Goal: Information Seeking & Learning: Learn about a topic

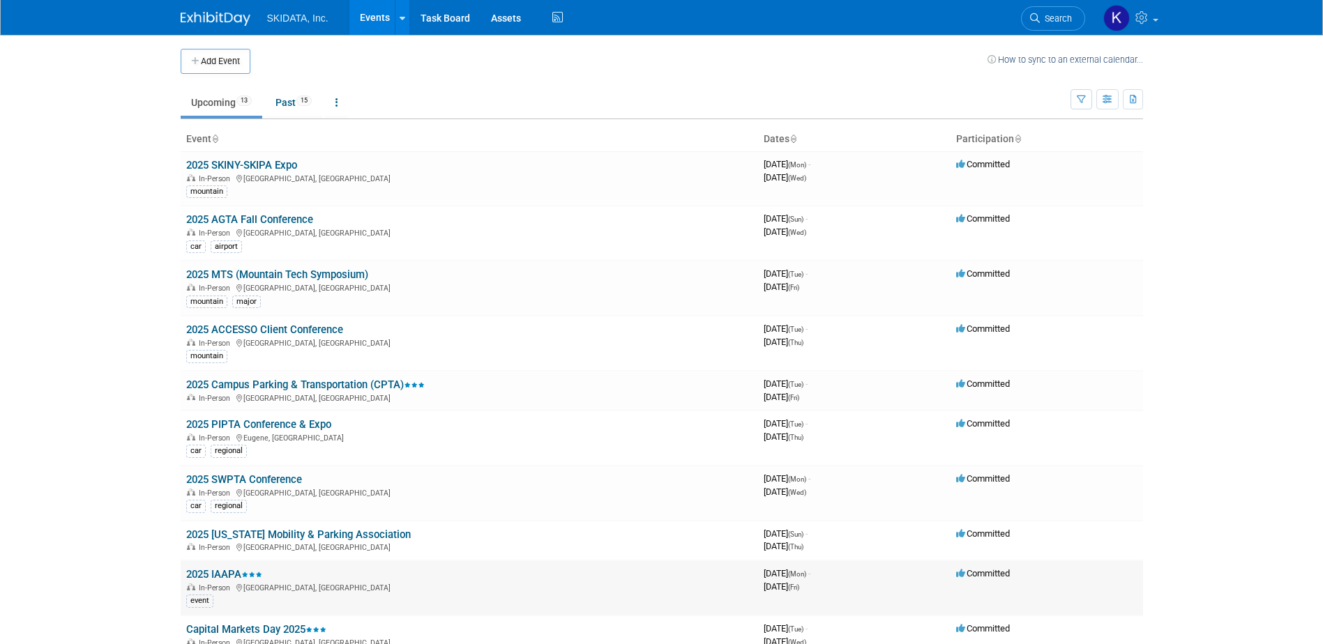
click at [220, 573] on link "2025 IAAPA" at bounding box center [224, 574] width 76 height 13
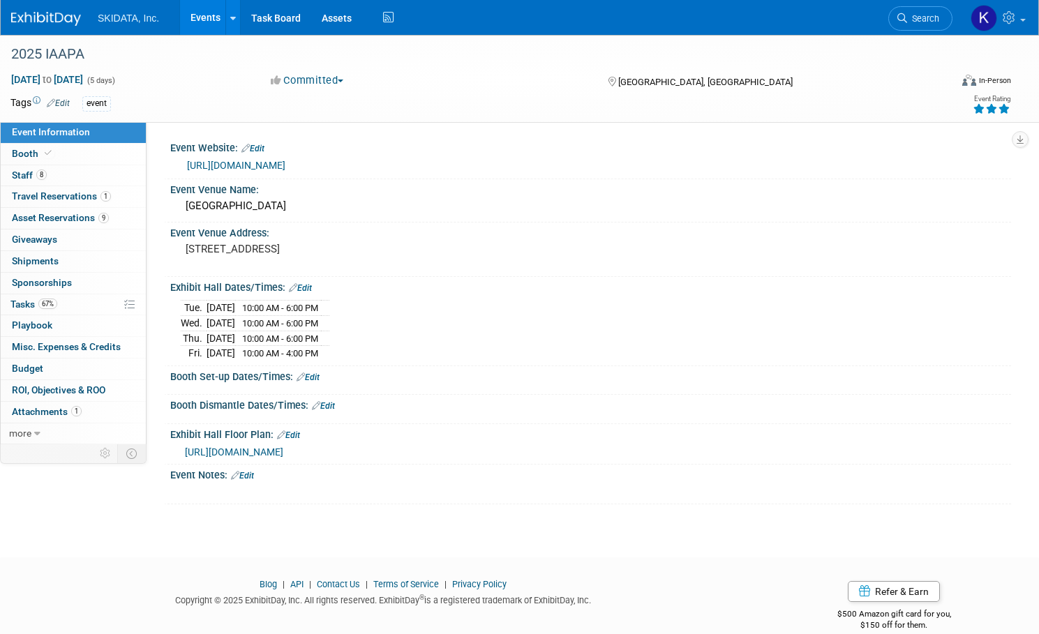
click at [231, 17] on link "Events" at bounding box center [205, 17] width 51 height 35
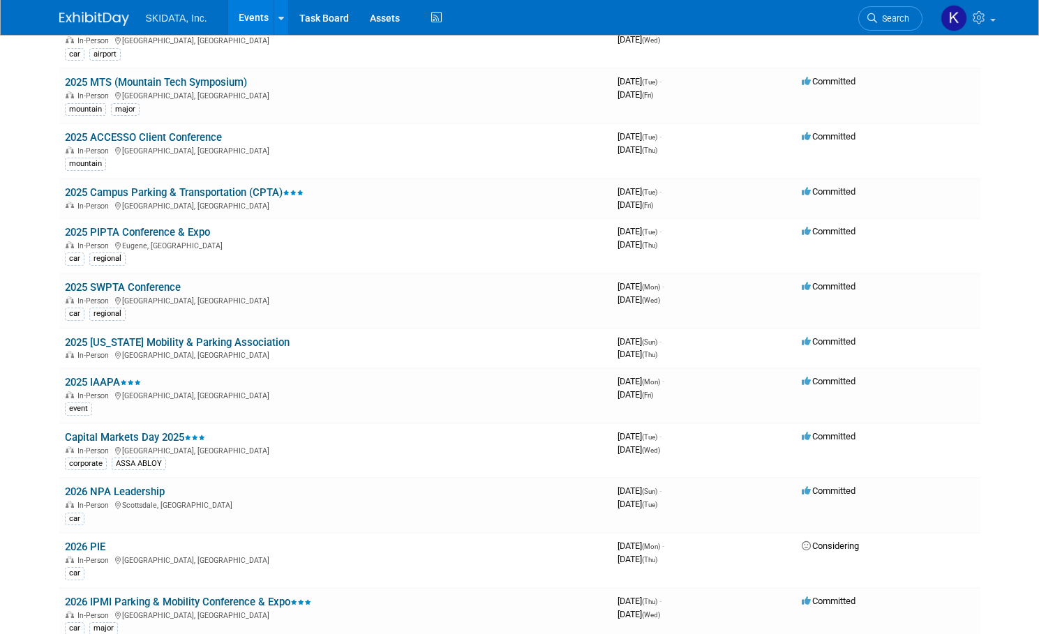
scroll to position [217, 0]
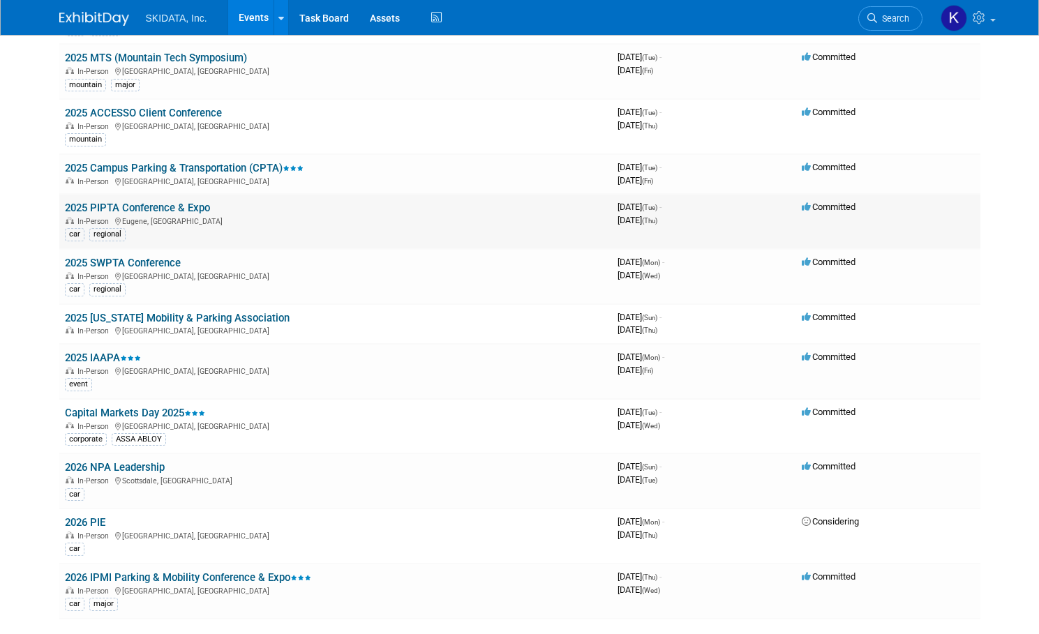
click at [155, 206] on link "2025 PIPTA Conference & Expo" at bounding box center [137, 208] width 145 height 13
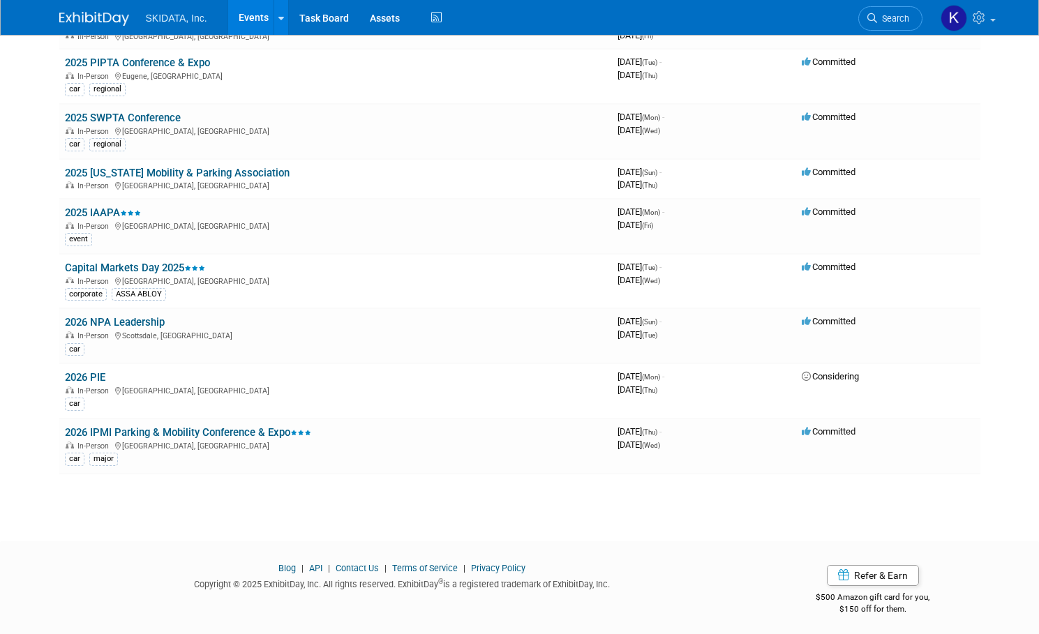
scroll to position [367, 0]
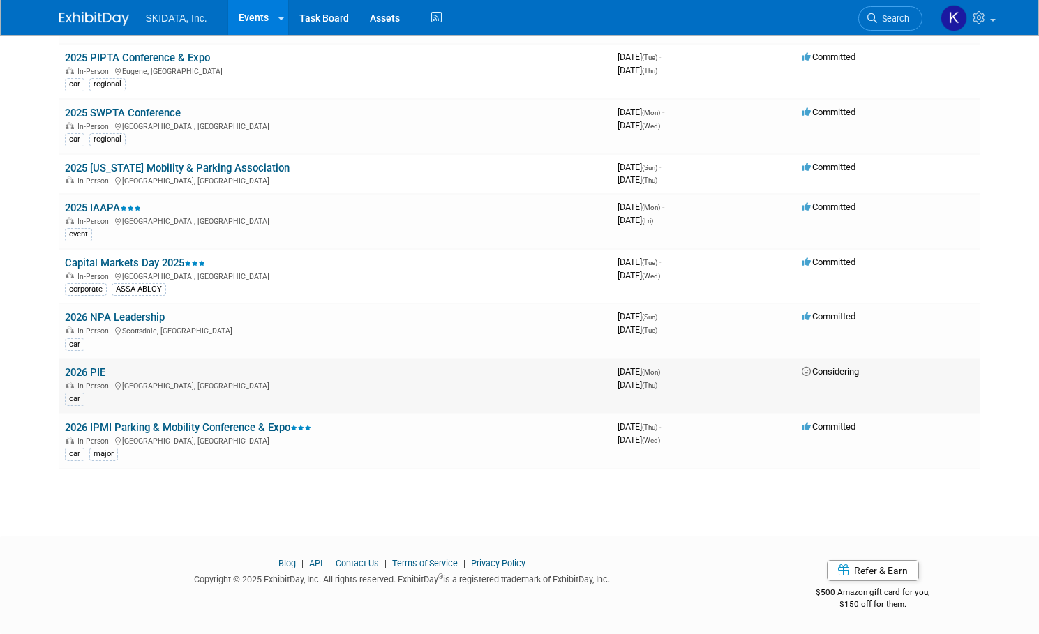
click at [78, 369] on link "2026 PIE" at bounding box center [85, 372] width 40 height 13
click at [97, 260] on link "Capital Markets Day 2025" at bounding box center [135, 263] width 140 height 13
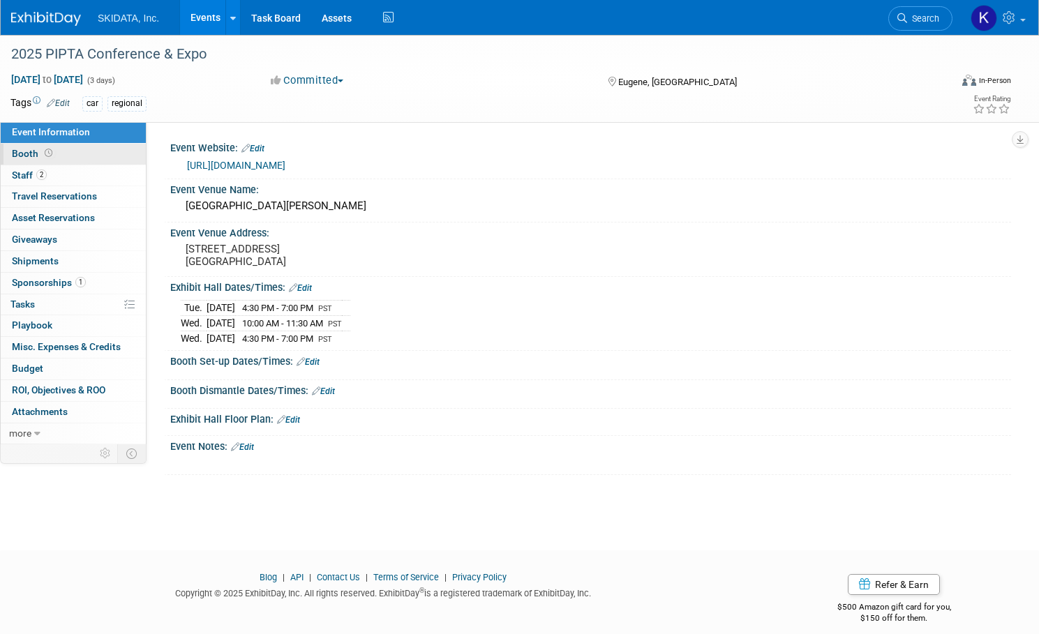
click at [55, 152] on span "Booth" at bounding box center [33, 153] width 43 height 11
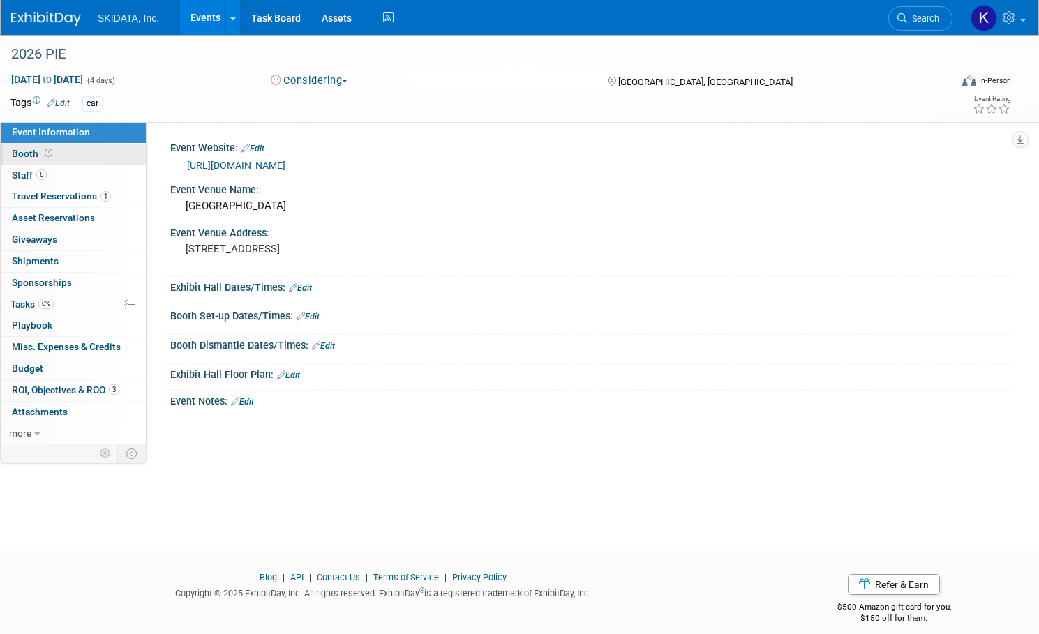
click at [55, 151] on span "Booth" at bounding box center [33, 153] width 43 height 11
